Goal: Task Accomplishment & Management: Manage account settings

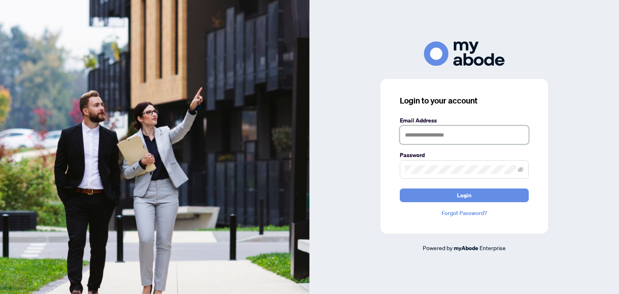
type input "**********"
click at [519, 170] on icon "eye-invisible" at bounding box center [521, 169] width 6 height 5
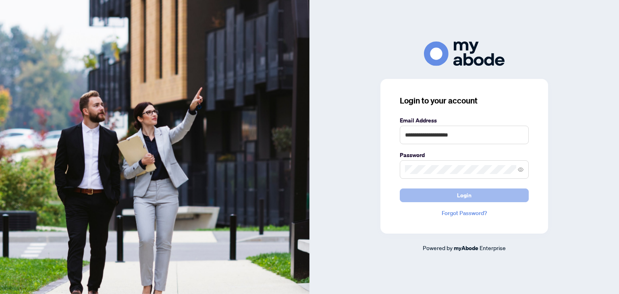
click at [469, 195] on span "Login" at bounding box center [464, 195] width 15 height 13
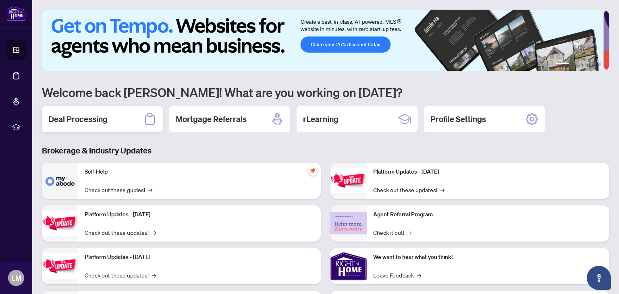
click at [105, 117] on h2 "Deal Processing" at bounding box center [77, 119] width 59 height 11
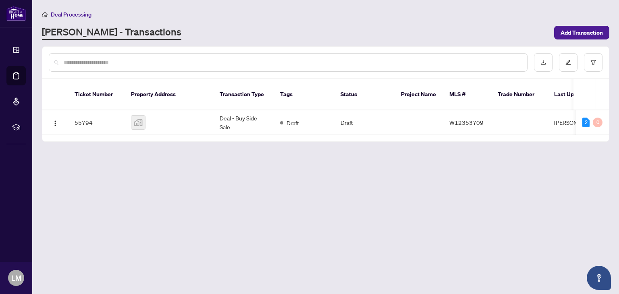
click at [140, 116] on img at bounding box center [138, 123] width 14 height 14
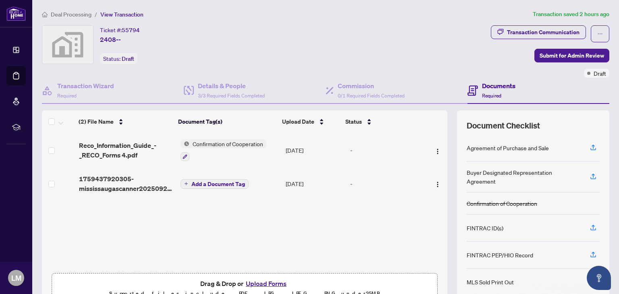
click at [164, 180] on span "1759437920305-mississaugascanner20250922122201.pdf" at bounding box center [126, 183] width 95 height 19
click at [212, 139] on span "Confirmation of Cooperation" at bounding box center [227, 143] width 77 height 9
click at [212, 177] on div "Document Tags Confirmation of Cooperation" at bounding box center [220, 176] width 89 height 21
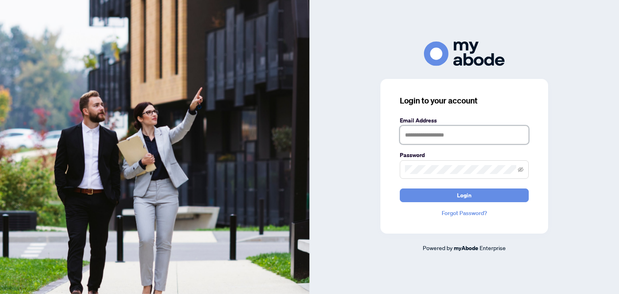
type input "**********"
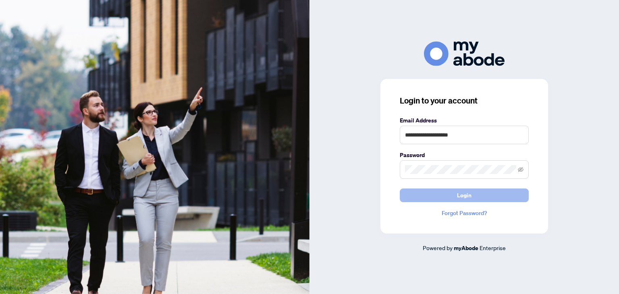
click at [471, 197] on button "Login" at bounding box center [464, 196] width 129 height 14
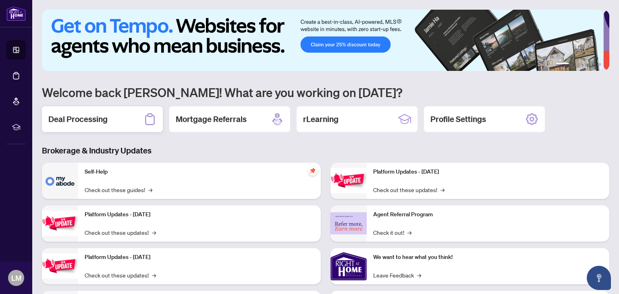
click at [81, 122] on h2 "Deal Processing" at bounding box center [77, 119] width 59 height 11
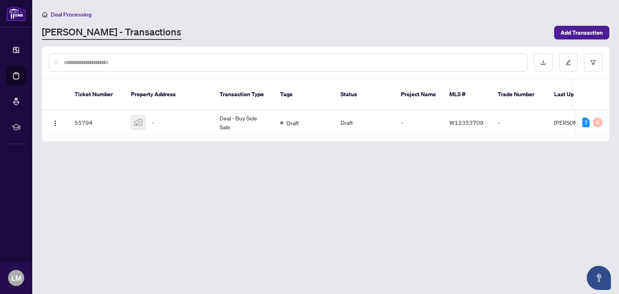
click at [133, 116] on img at bounding box center [138, 123] width 14 height 14
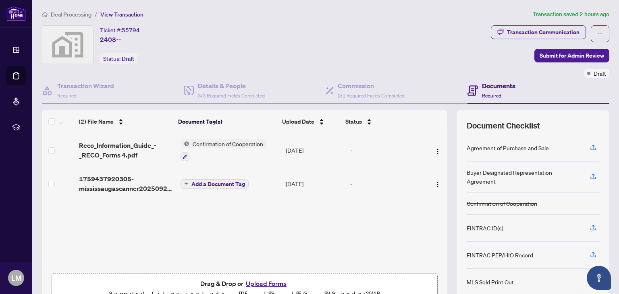
click at [203, 148] on div "Confirmation of Cooperation" at bounding box center [224, 150] width 86 height 22
click at [124, 141] on span "Reco_Information_Guide_-_RECO_Forms 4.pdf" at bounding box center [126, 150] width 95 height 19
click at [587, 147] on button "button" at bounding box center [593, 148] width 13 height 14
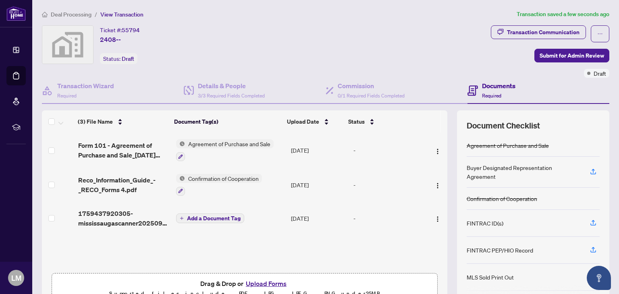
click at [229, 142] on span "Agreement of Purchase and Sale" at bounding box center [229, 143] width 89 height 9
click at [129, 148] on span "Form 101 - Agreement of Purchase and Sale_2025-09-21 15_48_07_signed 711 pm.pdf" at bounding box center [123, 150] width 91 height 19
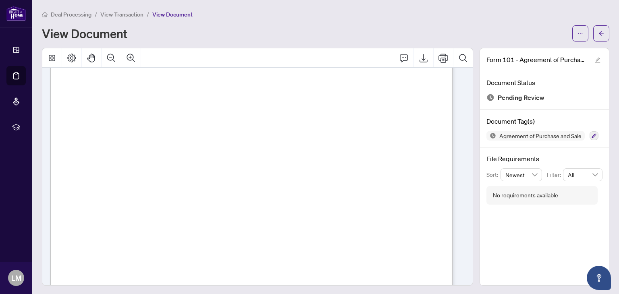
scroll to position [2434, 0]
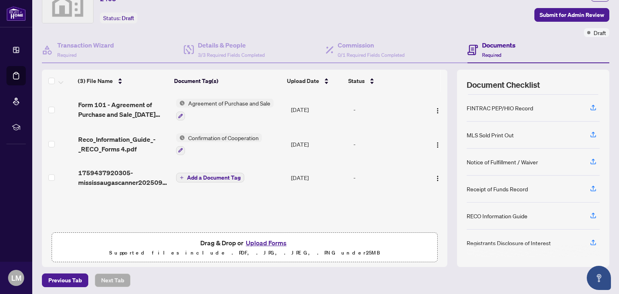
scroll to position [41, 0]
click at [525, 242] on div "Registrants Disclosure of Interest" at bounding box center [509, 242] width 84 height 9
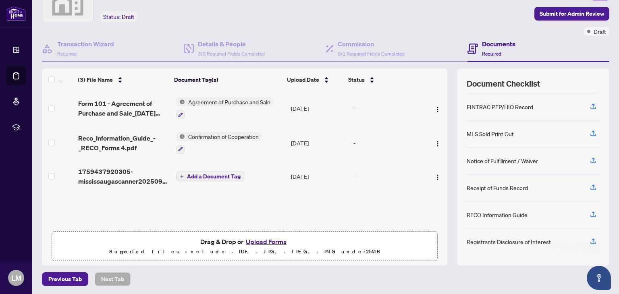
scroll to position [42, 0]
click at [128, 177] on span "1759437920305-mississaugascanner20250922122201.pdf" at bounding box center [123, 175] width 91 height 19
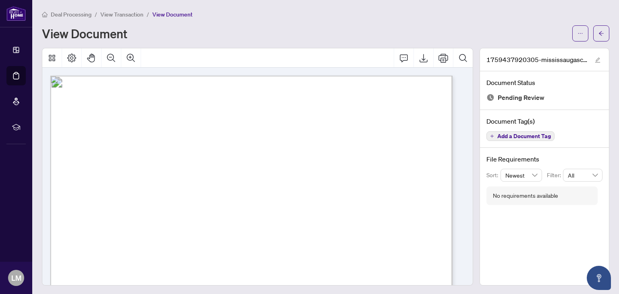
click at [521, 139] on button "Add a Document Tag" at bounding box center [520, 136] width 68 height 10
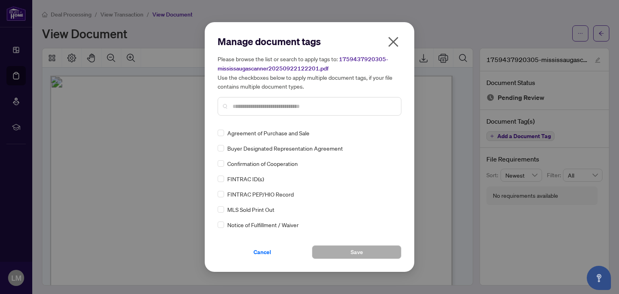
click at [395, 35] on button "button" at bounding box center [393, 43] width 16 height 17
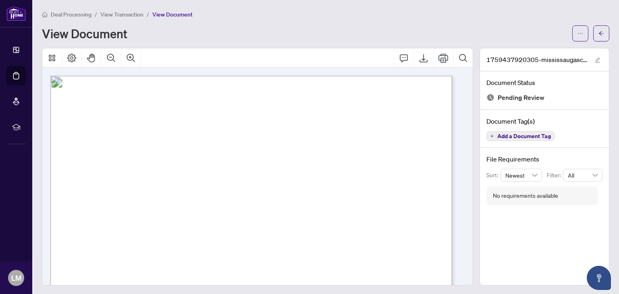
click at [396, 37] on div "View Document" at bounding box center [304, 33] width 525 height 13
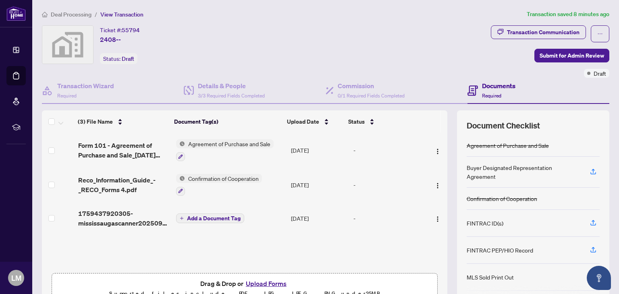
click at [509, 166] on div "Buyer Designated Representation Agreement" at bounding box center [524, 172] width 114 height 18
click at [590, 168] on icon "button" at bounding box center [593, 171] width 7 height 7
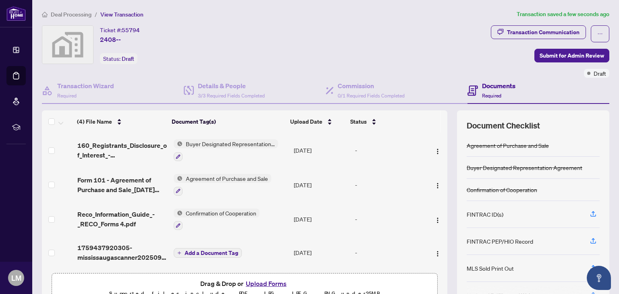
scroll to position [42, 0]
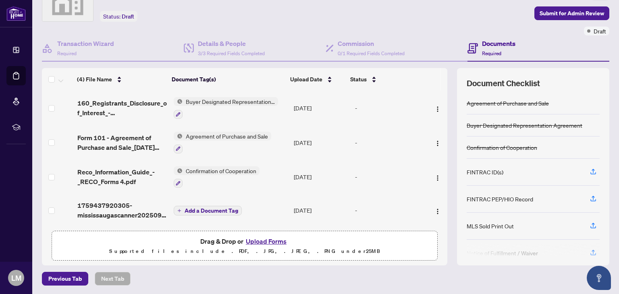
click at [506, 141] on div "Confirmation of Cooperation" at bounding box center [533, 148] width 133 height 22
click at [521, 145] on div "Confirmation of Cooperation" at bounding box center [502, 147] width 71 height 9
click at [139, 172] on span "Reco_Information_Guide_-_RECO_Forms 4.pdf" at bounding box center [122, 176] width 90 height 19
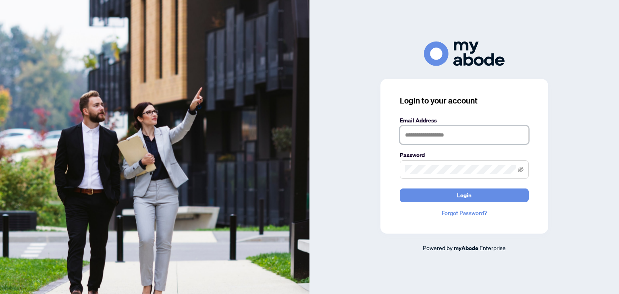
type input "**********"
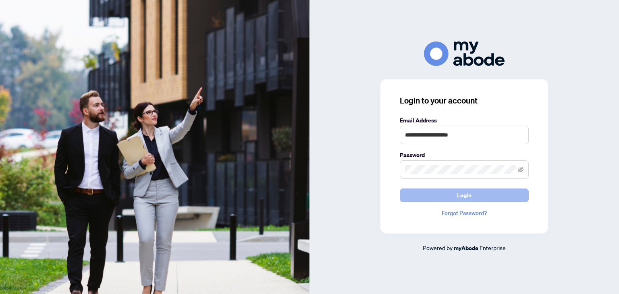
click at [465, 197] on span "Login" at bounding box center [464, 195] width 15 height 13
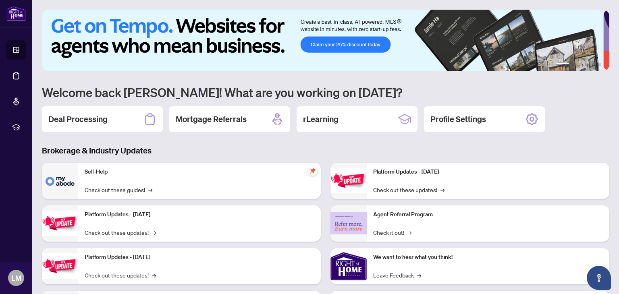
click at [68, 177] on img at bounding box center [60, 181] width 36 height 36
click at [119, 185] on link "Check out these guides! →" at bounding box center [119, 189] width 68 height 9
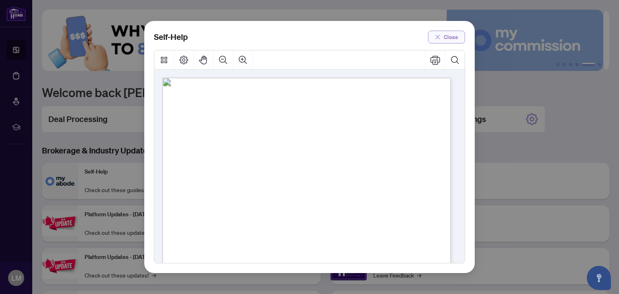
click at [456, 39] on span "Close" at bounding box center [451, 37] width 15 height 13
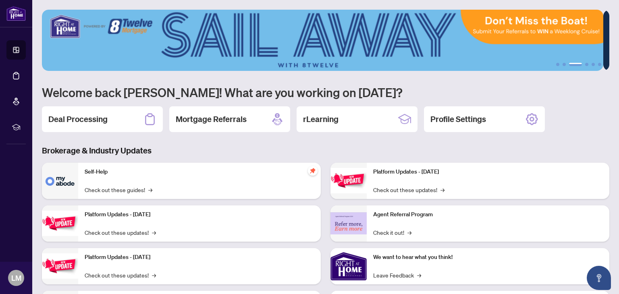
click at [72, 181] on img at bounding box center [60, 181] width 36 height 36
click at [106, 118] on h2 "Deal Processing" at bounding box center [77, 119] width 59 height 11
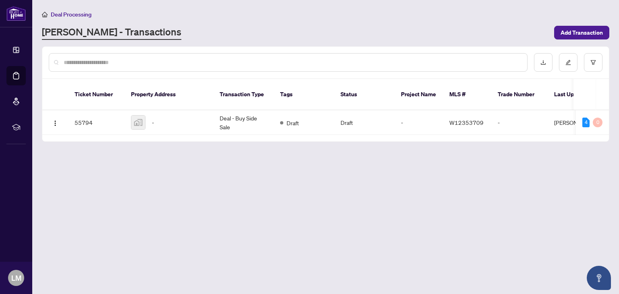
click at [87, 110] on td "55794" at bounding box center [96, 122] width 56 height 25
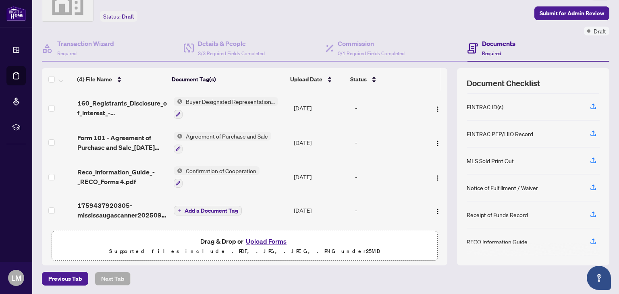
scroll to position [66, 0]
click at [590, 181] on span "button" at bounding box center [593, 187] width 7 height 13
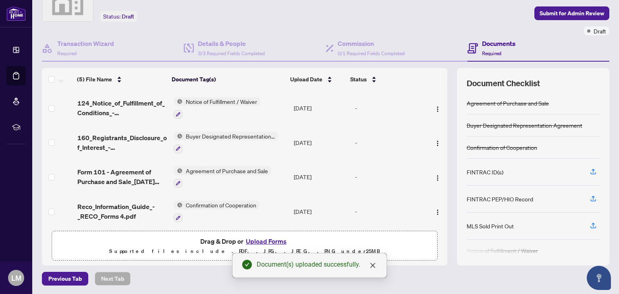
click at [239, 102] on span "Notice of Fulfillment / Waiver" at bounding box center [222, 101] width 78 height 9
click at [238, 102] on span "Notice of Fulfillment / Waiver" at bounding box center [222, 101] width 78 height 9
click at [190, 99] on span "Notice of Fulfillment / Waiver" at bounding box center [222, 101] width 78 height 9
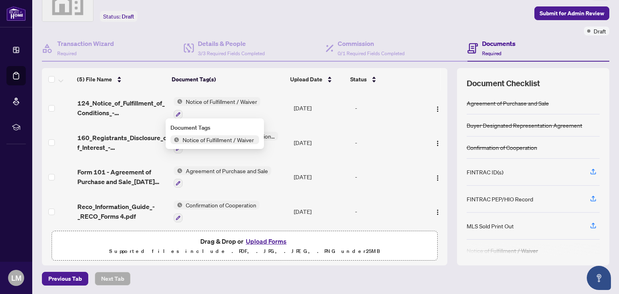
click at [97, 94] on td "124_Notice_of_Fulfillment_of_Conditions_-_Agreement_of_Purchase_and_Sale_-_A_-_…" at bounding box center [122, 108] width 96 height 35
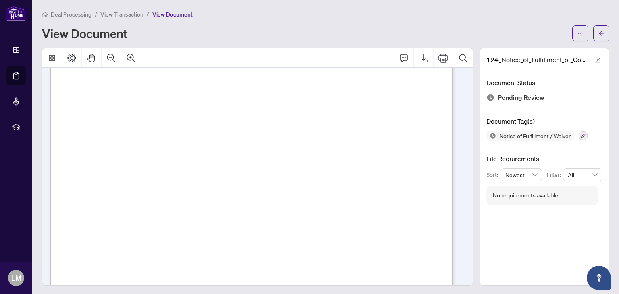
scroll to position [99, 0]
click at [533, 62] on span "124_Notice_of_Fulfillment_of_Conditions_-_Agreement_of_Purchase_and_Sale_-_A_-_…" at bounding box center [536, 60] width 101 height 10
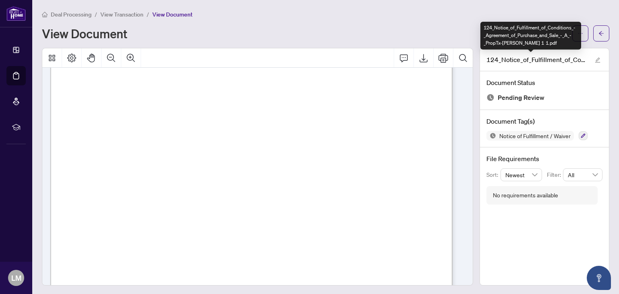
click at [432, 21] on div "Deal Processing / View Transaction / View Document View Document" at bounding box center [325, 26] width 567 height 32
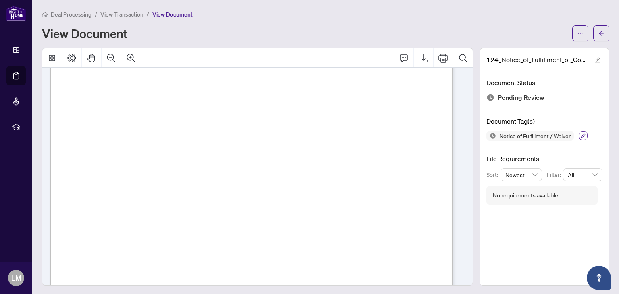
click at [579, 135] on button "button" at bounding box center [583, 135] width 9 height 9
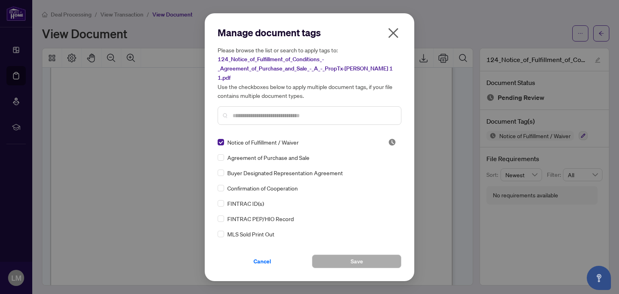
click at [396, 35] on icon "close" at bounding box center [393, 33] width 10 height 10
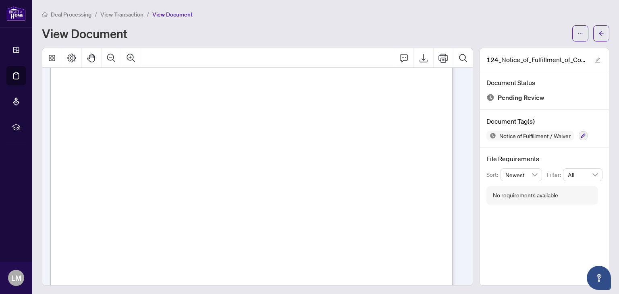
scroll to position [0, 0]
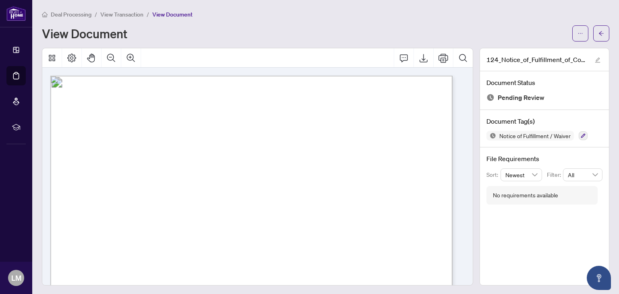
click at [52, 55] on icon "Thumbnails" at bounding box center [52, 58] width 6 height 6
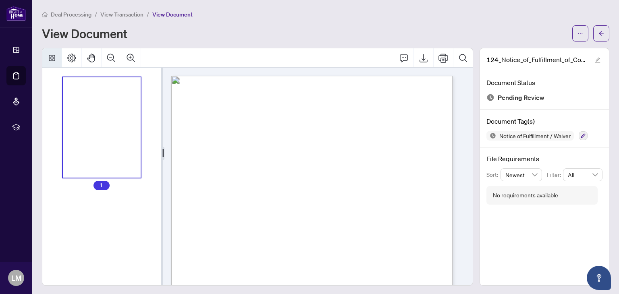
click at [107, 106] on div "Thumbnails" at bounding box center [102, 127] width 78 height 101
click at [115, 90] on div "Thumbnails" at bounding box center [102, 127] width 78 height 101
click at [112, 112] on div "Thumbnails" at bounding box center [102, 127] width 78 height 101
click at [52, 59] on icon "Thumbnails" at bounding box center [52, 58] width 10 height 10
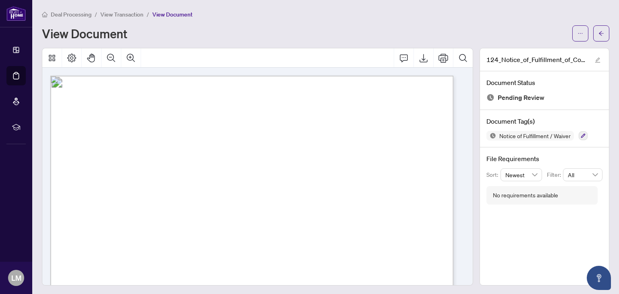
click at [400, 56] on icon "Comment" at bounding box center [404, 58] width 10 height 10
click at [509, 98] on span "Pending Review" at bounding box center [521, 97] width 47 height 11
click at [177, 13] on span "View Document" at bounding box center [172, 14] width 40 height 7
click at [130, 11] on span "View Transaction" at bounding box center [121, 14] width 43 height 7
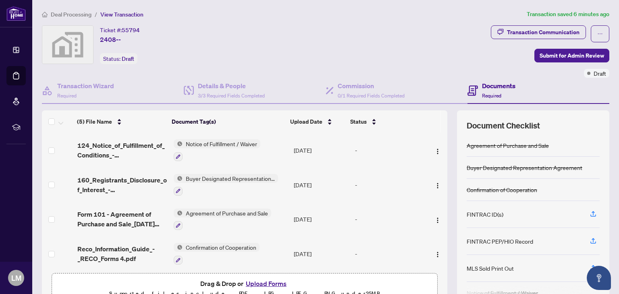
click at [276, 282] on button "Upload Forms" at bounding box center [266, 283] width 46 height 10
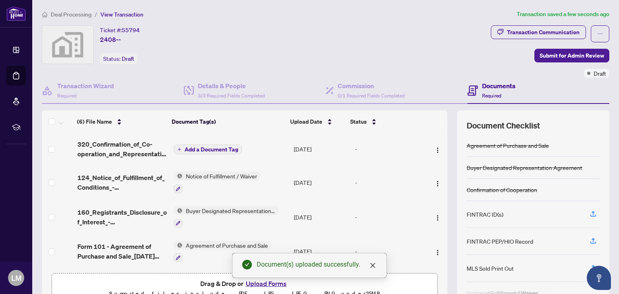
click at [137, 147] on span "320_Confirmation_of_Co-operation_and_Representation_-_Buyer_Seller_-_PropTx-[PE…" at bounding box center [122, 148] width 90 height 19
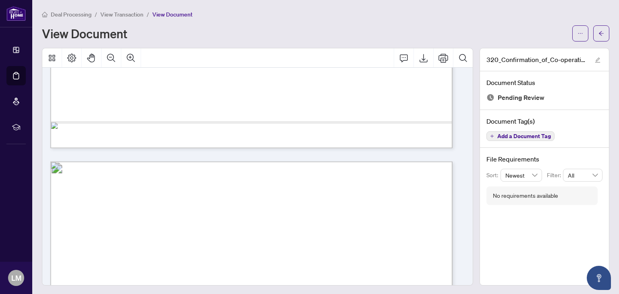
scroll to position [445, 0]
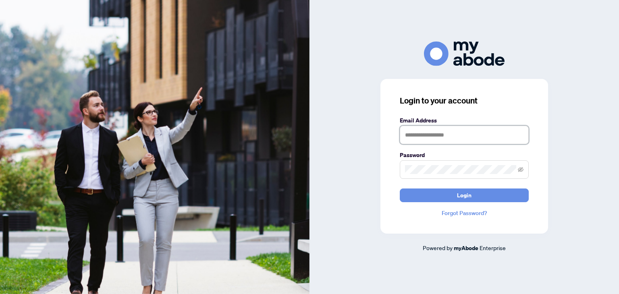
type input "**********"
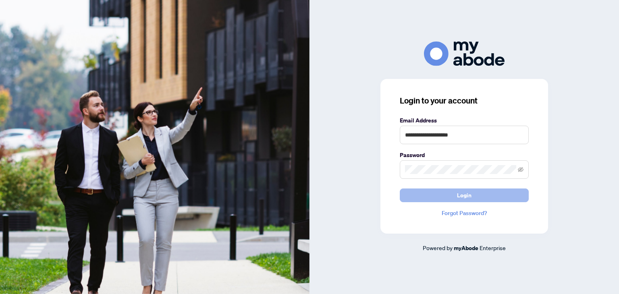
click at [467, 195] on span "Login" at bounding box center [464, 195] width 15 height 13
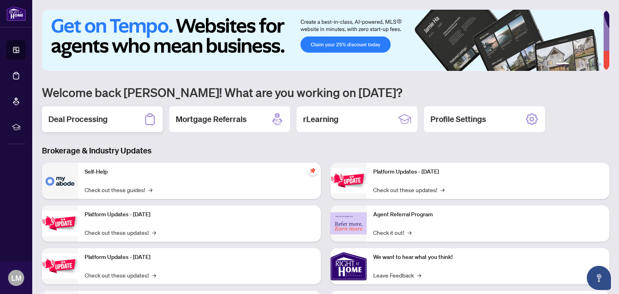
click at [96, 116] on h2 "Deal Processing" at bounding box center [77, 119] width 59 height 11
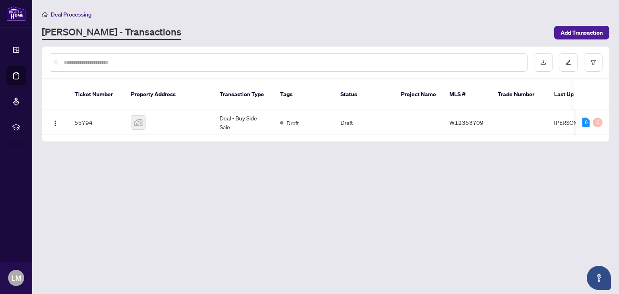
click at [139, 116] on img at bounding box center [138, 123] width 14 height 14
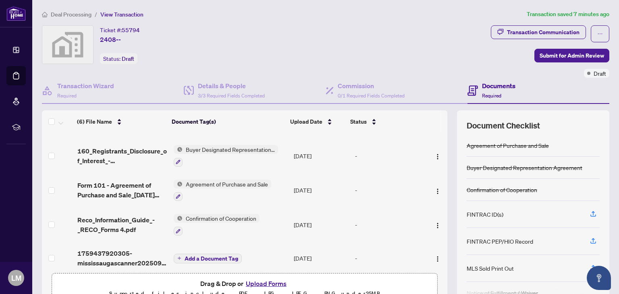
scroll to position [58, 0]
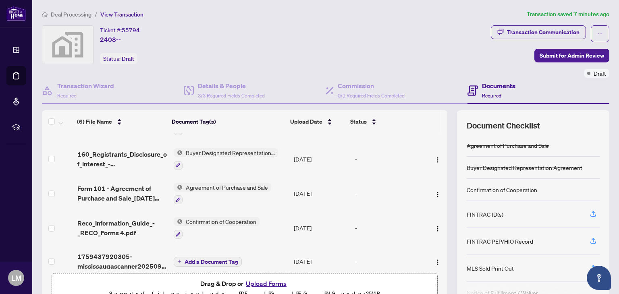
click at [261, 282] on button "Upload Forms" at bounding box center [266, 283] width 46 height 10
click at [268, 283] on button "Upload Forms" at bounding box center [266, 283] width 46 height 10
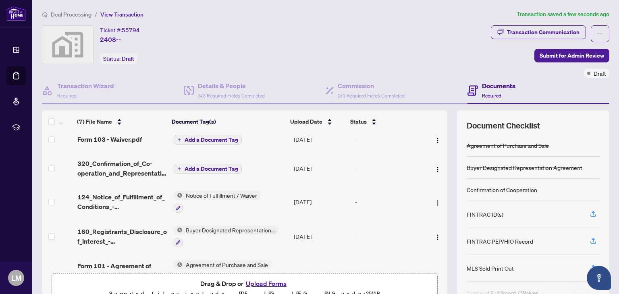
scroll to position [0, 0]
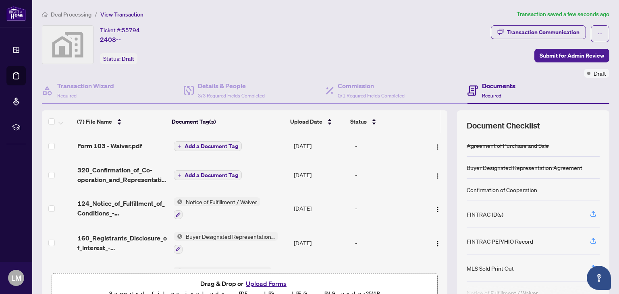
click at [127, 143] on span "Form 103 - Waiver.pdf" at bounding box center [109, 146] width 64 height 10
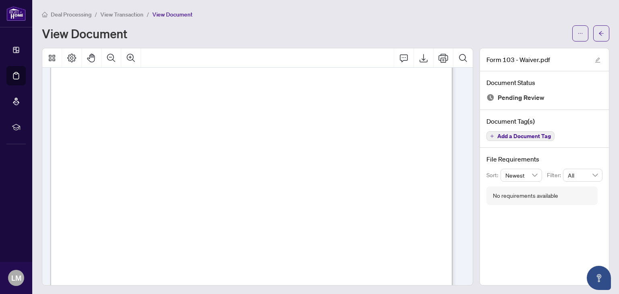
scroll to position [280, 0]
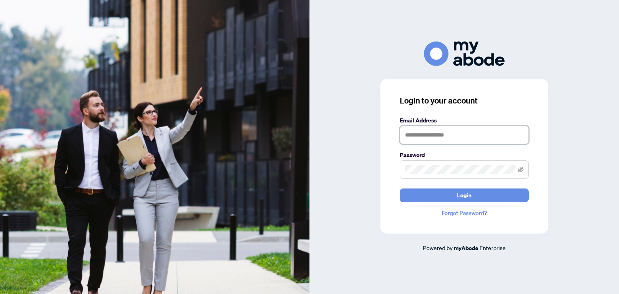
type input "**********"
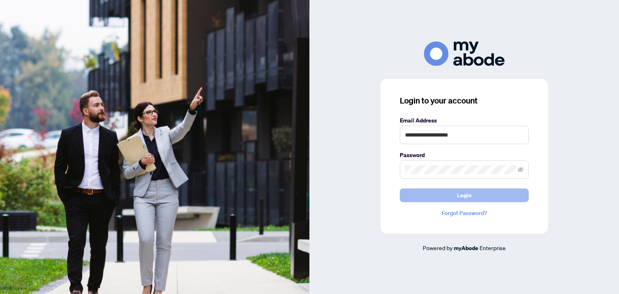
click at [469, 196] on span "Login" at bounding box center [464, 195] width 15 height 13
click at [470, 194] on span "Login" at bounding box center [464, 195] width 15 height 13
click at [521, 170] on icon "eye-invisible" at bounding box center [521, 170] width 6 height 6
click at [465, 197] on span "Login" at bounding box center [464, 195] width 15 height 13
click at [466, 198] on span "Login" at bounding box center [464, 195] width 15 height 13
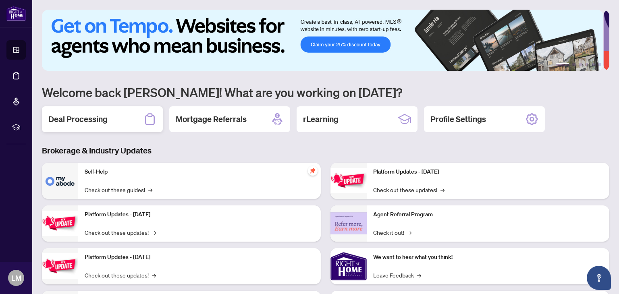
click at [94, 117] on h2 "Deal Processing" at bounding box center [77, 119] width 59 height 11
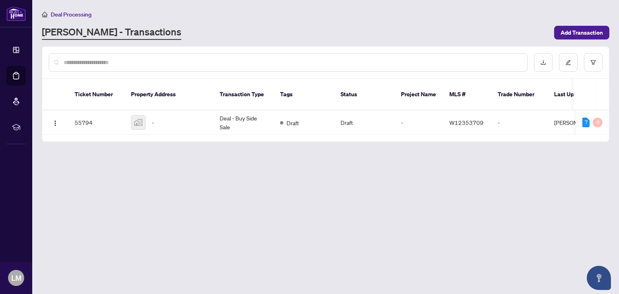
click at [145, 115] on div at bounding box center [138, 122] width 15 height 15
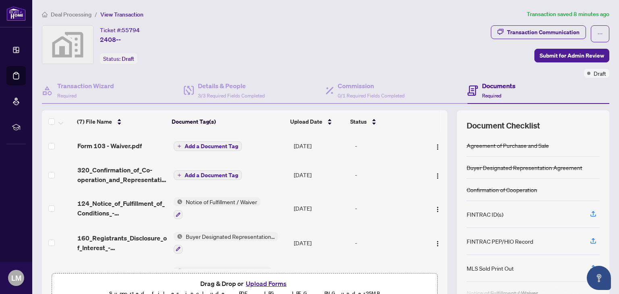
click at [269, 282] on button "Upload Forms" at bounding box center [266, 283] width 46 height 10
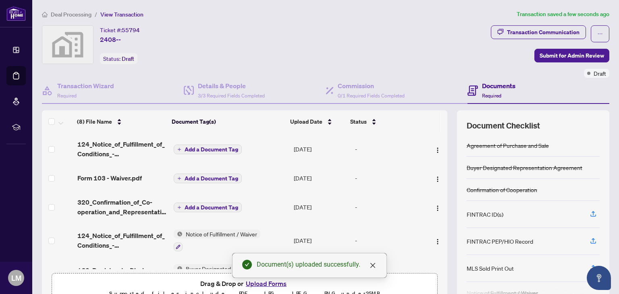
click at [128, 146] on span "124_Notice_of_Fulfillment_of_Conditions_-_Agreement_of_Purchase_and_Sale_-_A_-_…" at bounding box center [122, 148] width 90 height 19
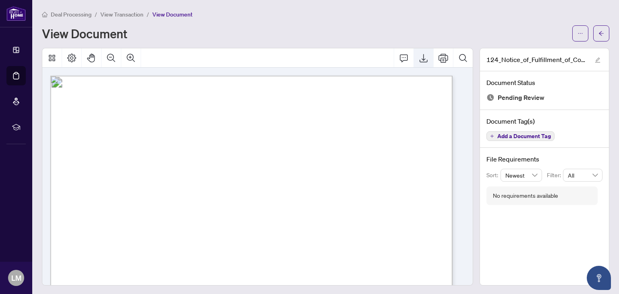
click at [420, 56] on icon "Export" at bounding box center [424, 58] width 10 height 10
click at [443, 21] on div "Deal Processing / View Transaction / View Document View Document" at bounding box center [325, 26] width 567 height 32
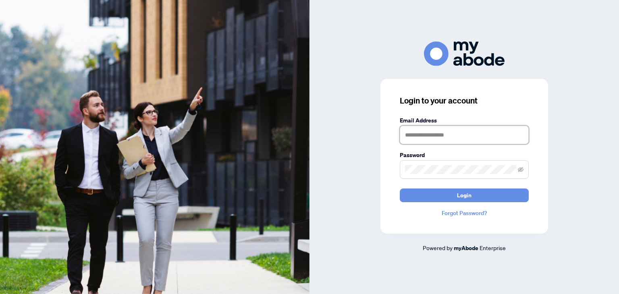
type input "**********"
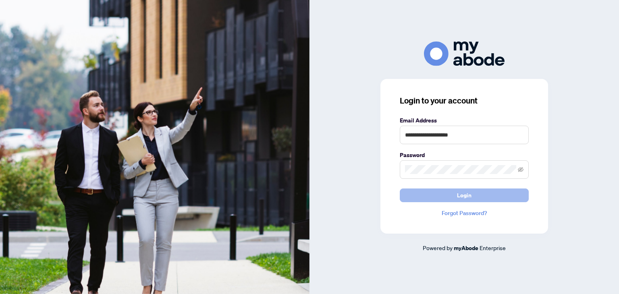
click at [478, 196] on button "Login" at bounding box center [464, 196] width 129 height 14
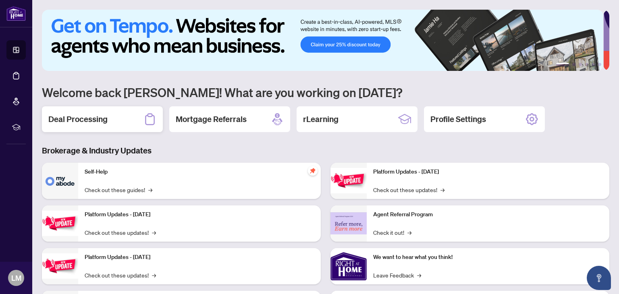
click at [92, 119] on h2 "Deal Processing" at bounding box center [77, 119] width 59 height 11
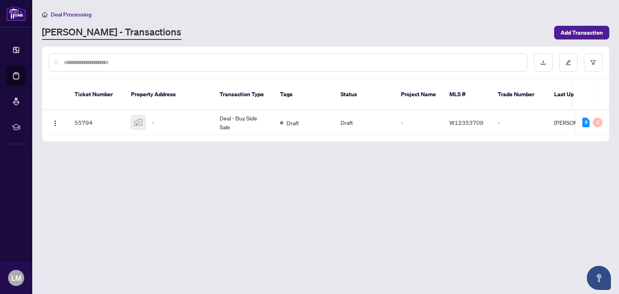
click at [136, 116] on img at bounding box center [138, 123] width 14 height 14
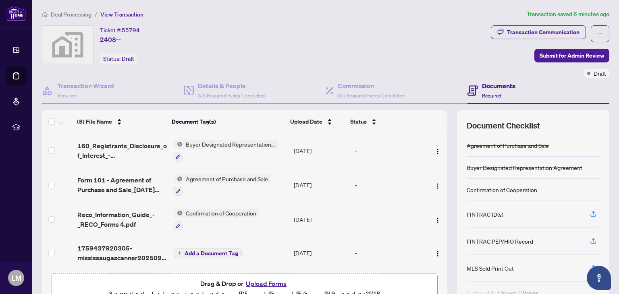
scroll to position [124, 0]
click at [263, 285] on button "Upload Forms" at bounding box center [266, 283] width 46 height 10
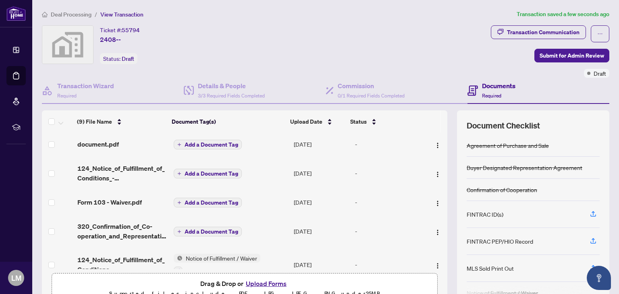
scroll to position [0, 0]
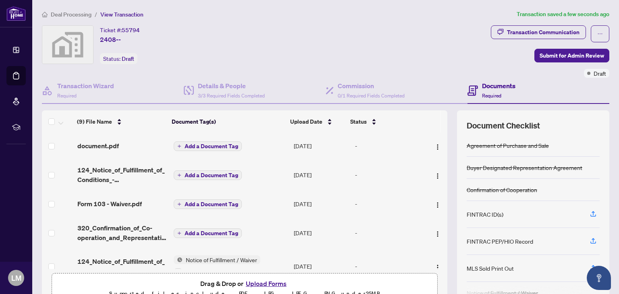
click at [206, 149] on button "Add a Document Tag" at bounding box center [208, 146] width 68 height 10
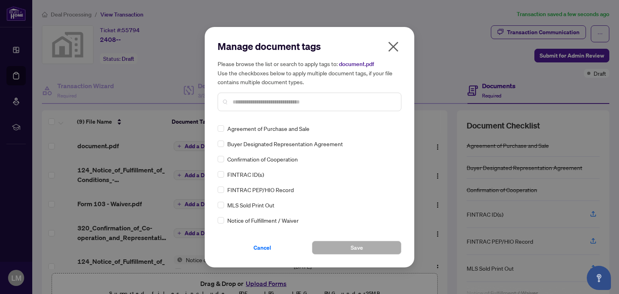
click at [400, 46] on button "button" at bounding box center [393, 48] width 16 height 17
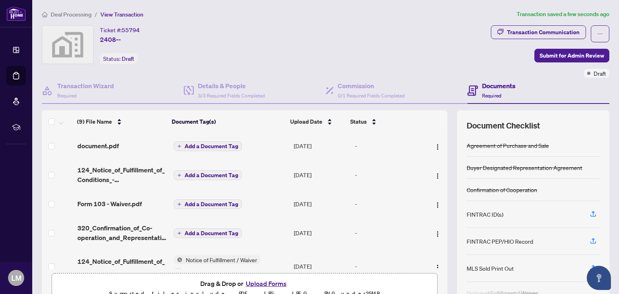
click at [115, 146] on span "document.pdf" at bounding box center [98, 146] width 42 height 10
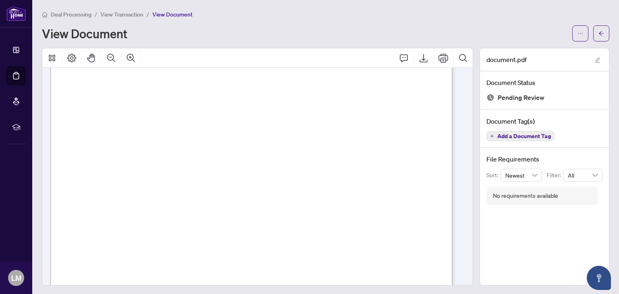
scroll to position [18, 0]
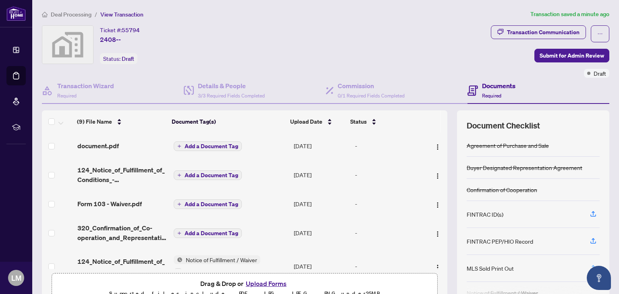
click at [590, 264] on icon "button" at bounding box center [593, 267] width 7 height 7
click at [220, 145] on span "Add a Document Tag" at bounding box center [212, 146] width 54 height 6
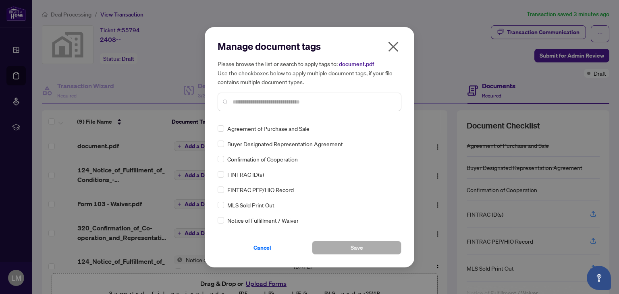
click at [399, 43] on icon "close" at bounding box center [393, 46] width 13 height 13
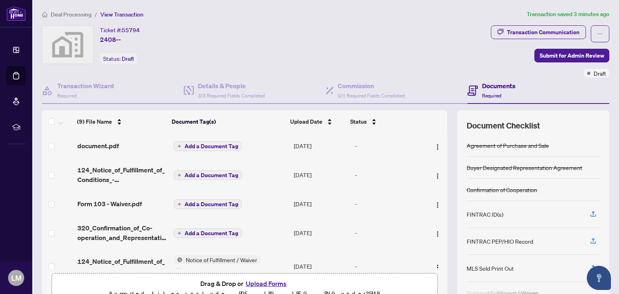
click at [115, 151] on td "document.pdf" at bounding box center [122, 146] width 96 height 26
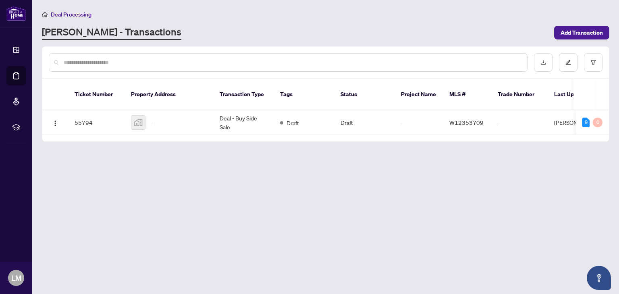
click at [19, 49] on icon at bounding box center [16, 50] width 6 height 6
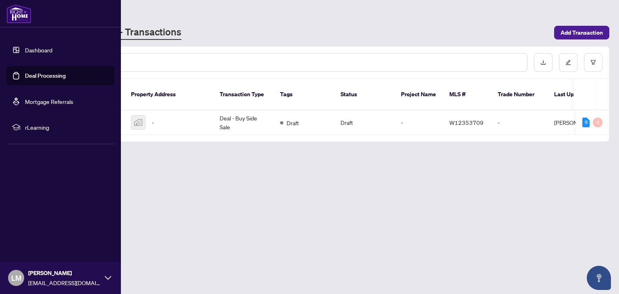
click at [341, 229] on main "Deal Processing RAHR - Transactions Add Transaction Ticket Number Property Addr…" at bounding box center [325, 147] width 587 height 294
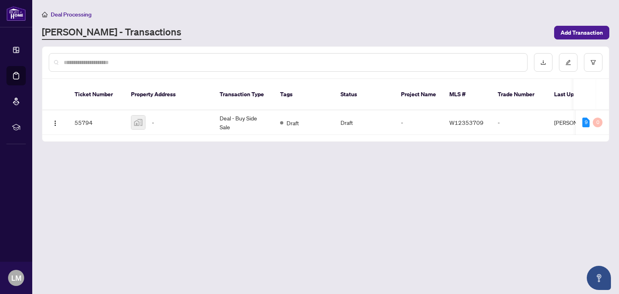
click at [138, 116] on img at bounding box center [138, 123] width 14 height 14
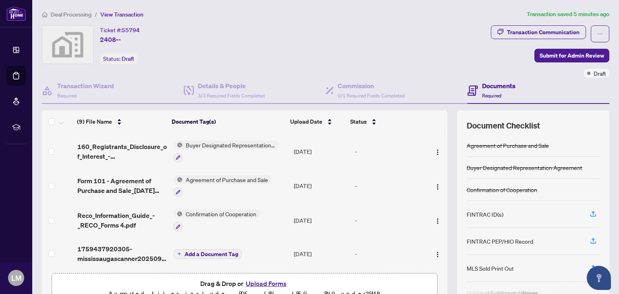
scroll to position [150, 0]
click at [264, 285] on button "Upload Forms" at bounding box center [266, 283] width 46 height 10
click at [19, 52] on icon at bounding box center [16, 50] width 6 height 6
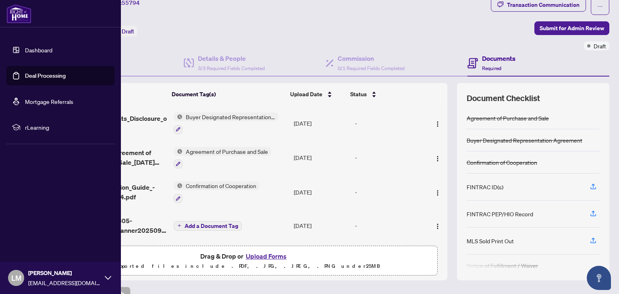
scroll to position [42, 0]
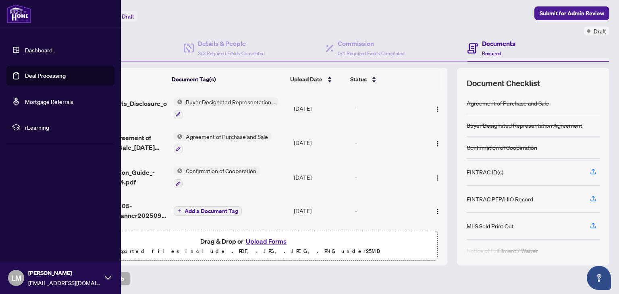
click at [267, 244] on button "Upload Forms" at bounding box center [266, 241] width 46 height 10
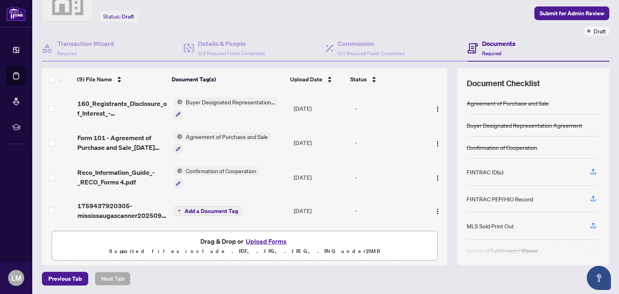
click at [511, 225] on div "MLS Sold Print Out" at bounding box center [533, 226] width 133 height 27
click at [587, 220] on button "button" at bounding box center [593, 226] width 13 height 14
click at [270, 239] on button "Upload Forms" at bounding box center [266, 241] width 46 height 10
click at [590, 223] on icon "button" at bounding box center [593, 225] width 7 height 7
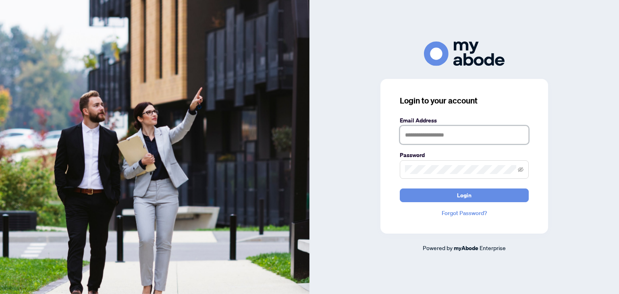
type input "**********"
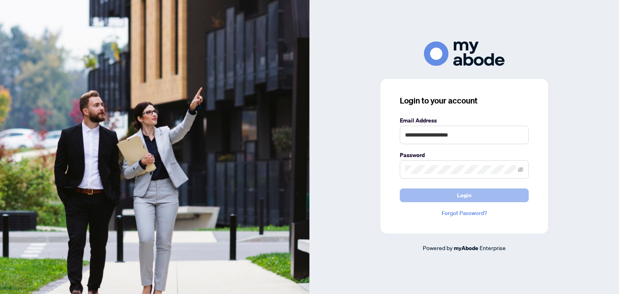
click at [466, 190] on span "Login" at bounding box center [464, 195] width 15 height 13
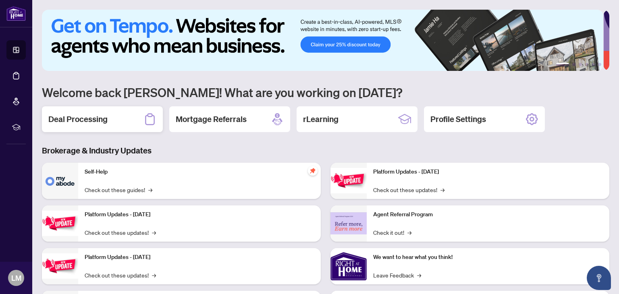
click at [106, 120] on div "Deal Processing" at bounding box center [102, 119] width 121 height 26
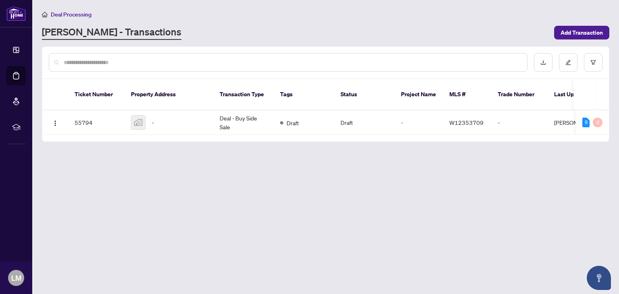
click at [139, 110] on td "-" at bounding box center [169, 122] width 89 height 25
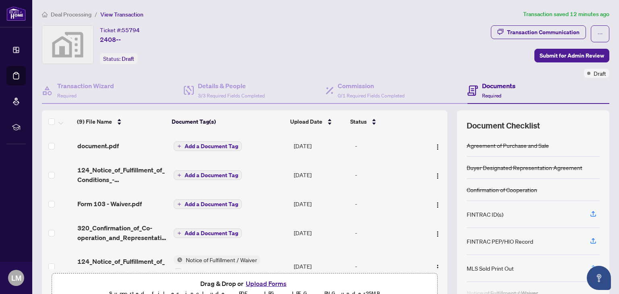
click at [590, 266] on icon "button" at bounding box center [593, 267] width 7 height 7
click at [270, 282] on button "Upload Forms" at bounding box center [266, 283] width 46 height 10
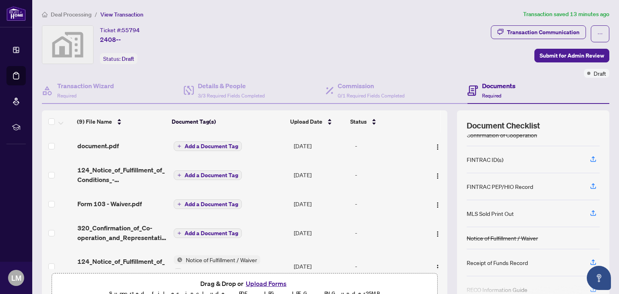
scroll to position [55, 0]
click at [496, 213] on div "MLS Sold Print Out" at bounding box center [490, 213] width 47 height 9
click at [498, 214] on div "MLS Sold Print Out" at bounding box center [490, 213] width 47 height 9
click at [590, 209] on icon "button" at bounding box center [593, 212] width 7 height 7
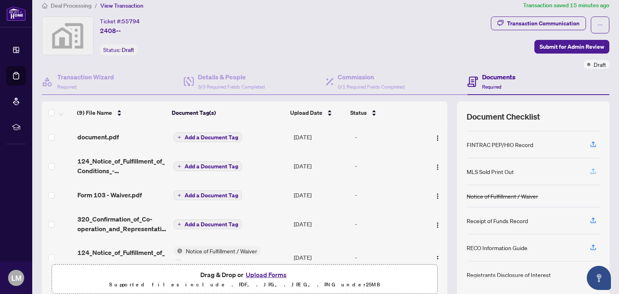
scroll to position [0, 0]
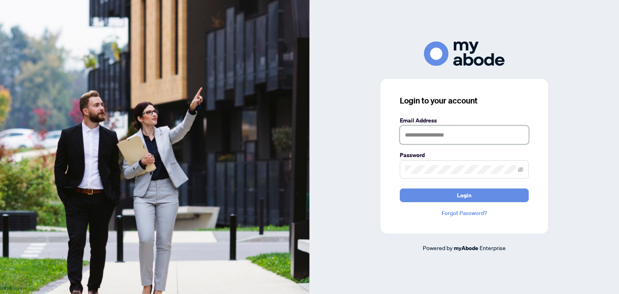
type input "**********"
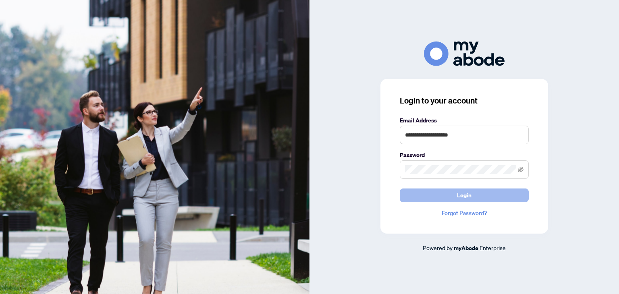
click at [471, 192] on button "Login" at bounding box center [464, 196] width 129 height 14
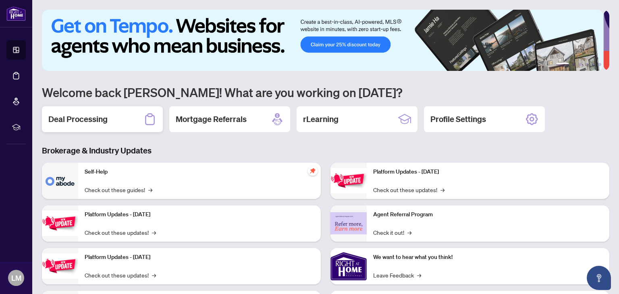
click at [100, 123] on h2 "Deal Processing" at bounding box center [77, 119] width 59 height 11
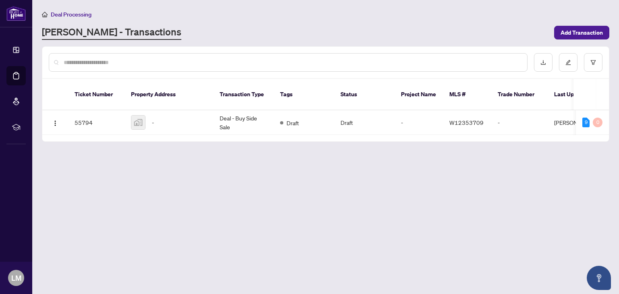
click at [143, 118] on img at bounding box center [138, 123] width 14 height 14
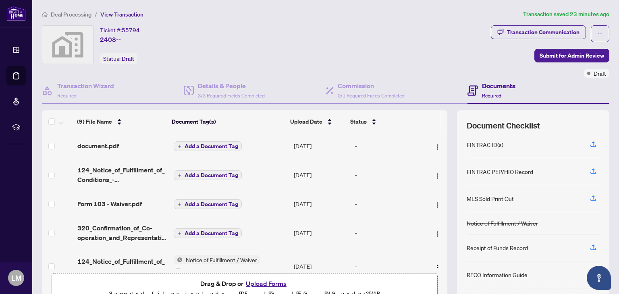
scroll to position [88, 0]
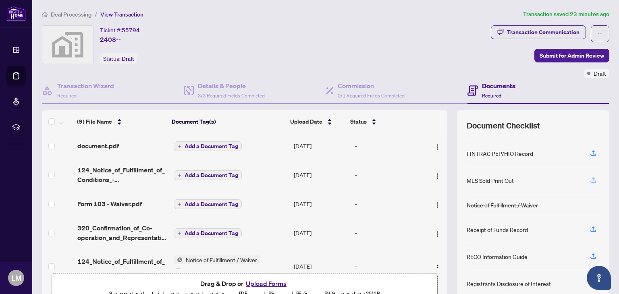
click at [590, 177] on icon "button" at bounding box center [593, 180] width 7 height 7
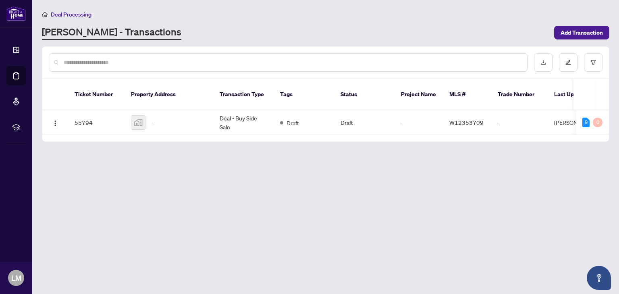
click at [142, 116] on img at bounding box center [138, 123] width 14 height 14
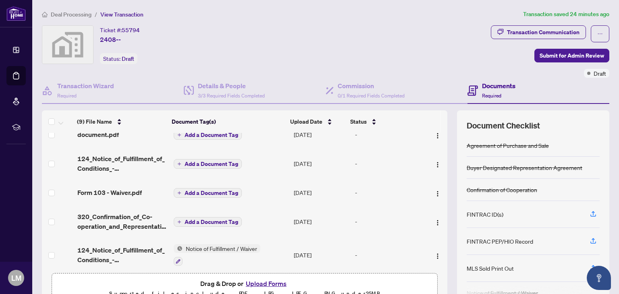
scroll to position [21, 0]
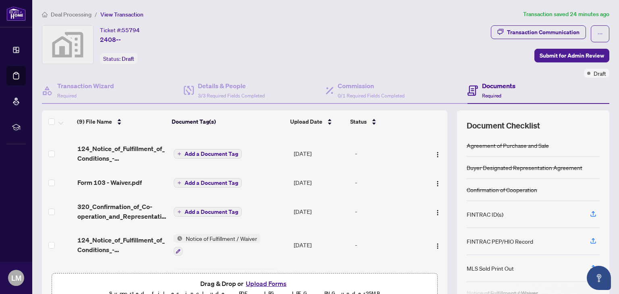
click at [277, 285] on button "Upload Forms" at bounding box center [266, 283] width 46 height 10
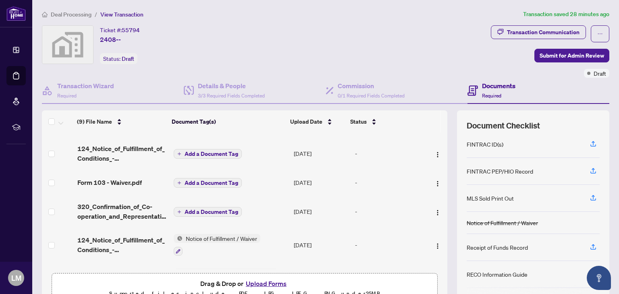
scroll to position [88, 0]
